Goal: Download file/media

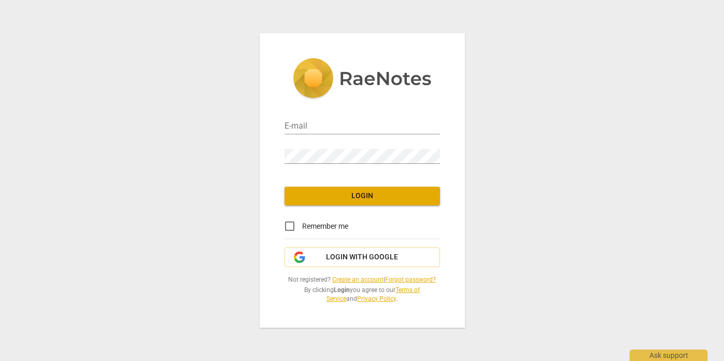
type input "[EMAIL_ADDRESS][DOMAIN_NAME]"
click at [384, 196] on span "Login" at bounding box center [362, 196] width 139 height 10
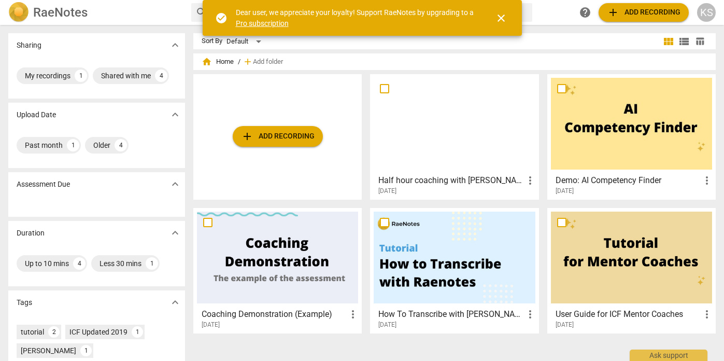
click at [525, 178] on span "more_vert" at bounding box center [530, 180] width 12 height 12
click at [451, 184] on div at bounding box center [362, 180] width 724 height 361
click at [502, 20] on span "close" at bounding box center [501, 18] width 12 height 12
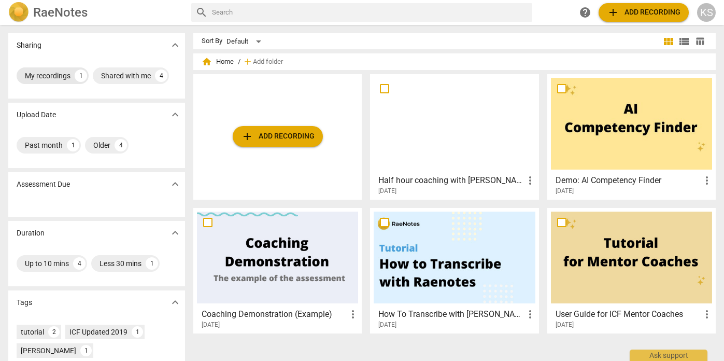
click at [78, 75] on div "1" at bounding box center [81, 75] width 12 height 12
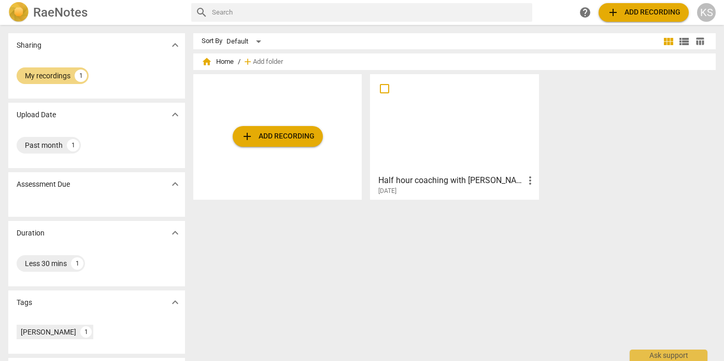
click at [483, 183] on h3 "Half hour coaching with [PERSON_NAME]" at bounding box center [450, 180] width 145 height 12
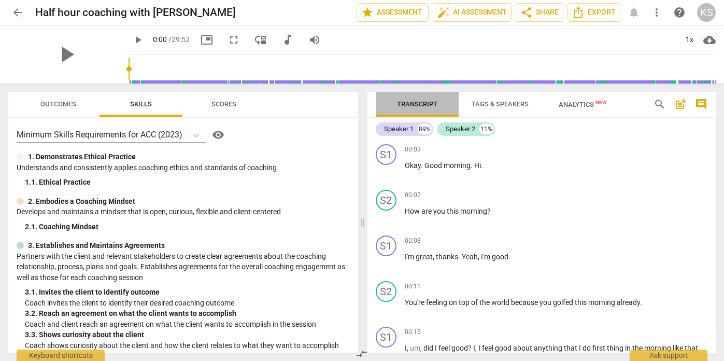
click at [420, 101] on span "Transcript" at bounding box center [417, 104] width 40 height 8
click at [598, 13] on span "Export" at bounding box center [594, 12] width 44 height 12
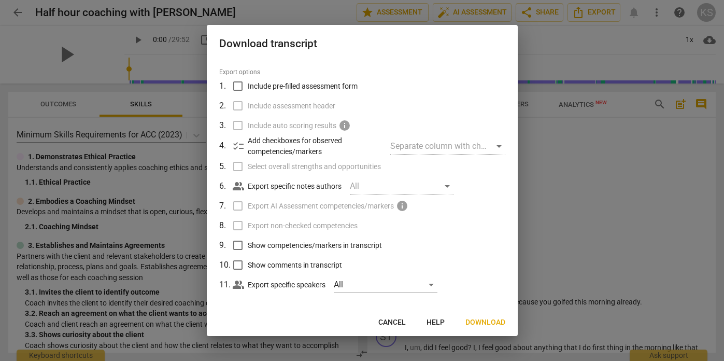
scroll to position [32, 0]
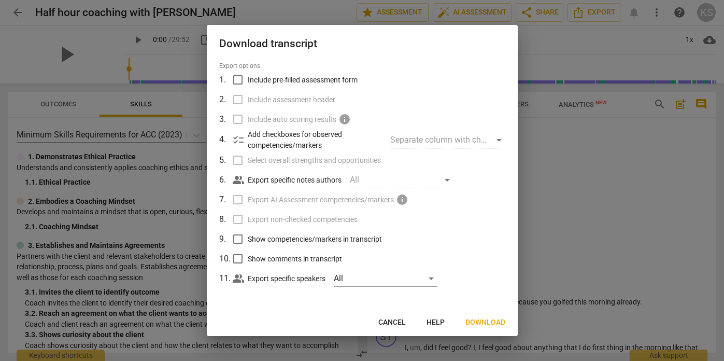
click at [491, 322] on span "Download" at bounding box center [485, 322] width 40 height 10
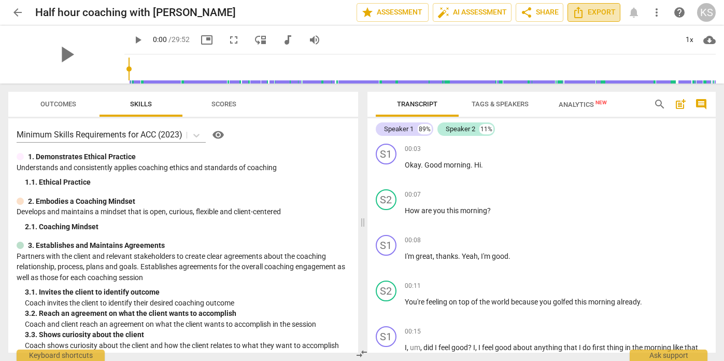
click at [597, 16] on span "Export" at bounding box center [594, 12] width 44 height 12
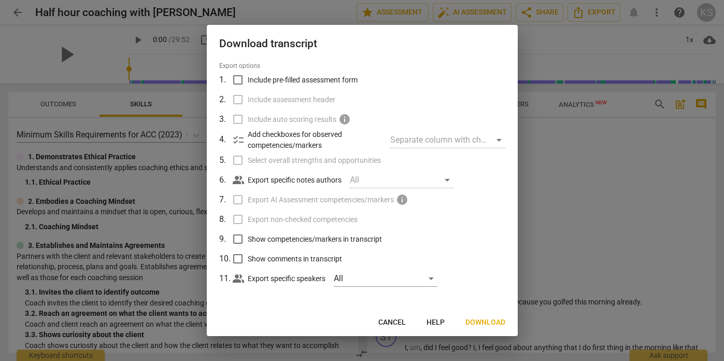
click at [486, 322] on span "Download" at bounding box center [485, 322] width 40 height 10
